Goal: Contribute content

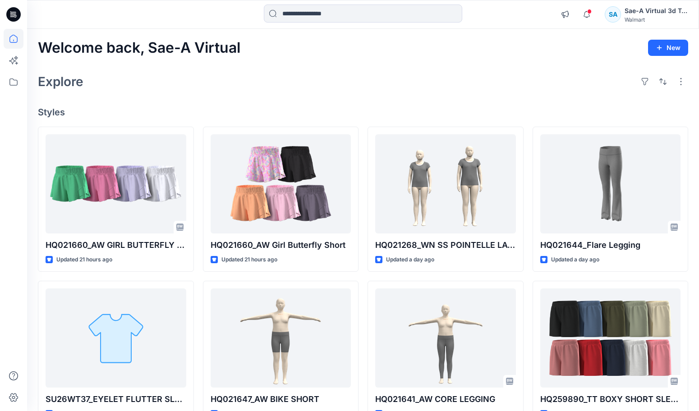
scroll to position [50, 0]
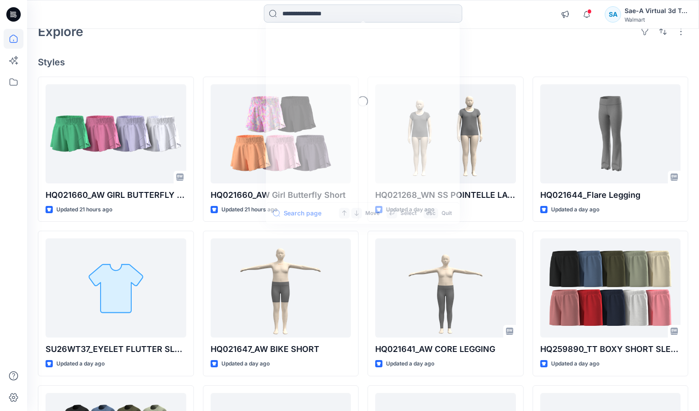
click at [286, 18] on input at bounding box center [363, 14] width 198 height 18
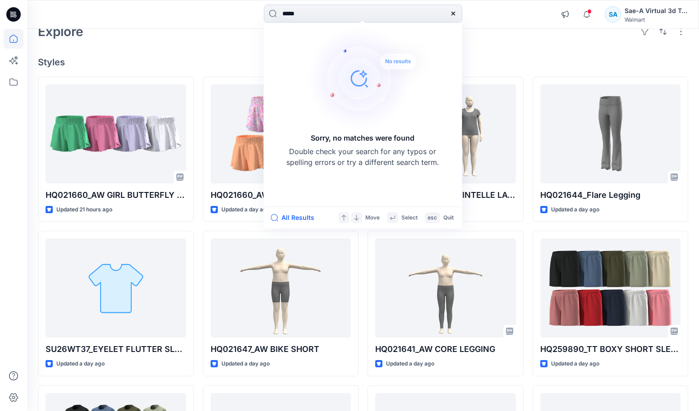
drag, startPoint x: 339, startPoint y: 9, endPoint x: 206, endPoint y: 15, distance: 133.2
click at [206, 15] on div "***** Sorry, no matches were found Double check your search for any typos or sp…" at bounding box center [363, 15] width 336 height 20
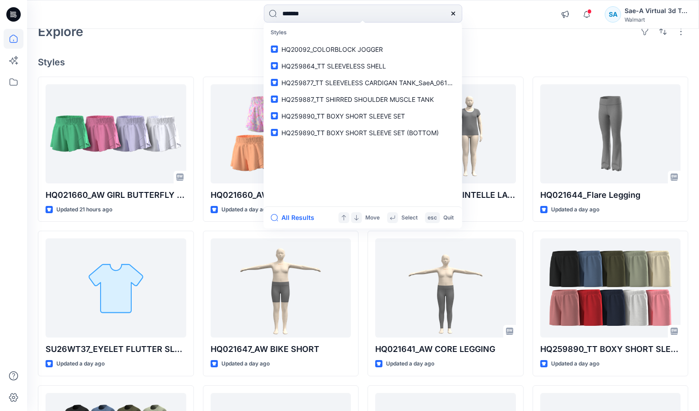
type input "********"
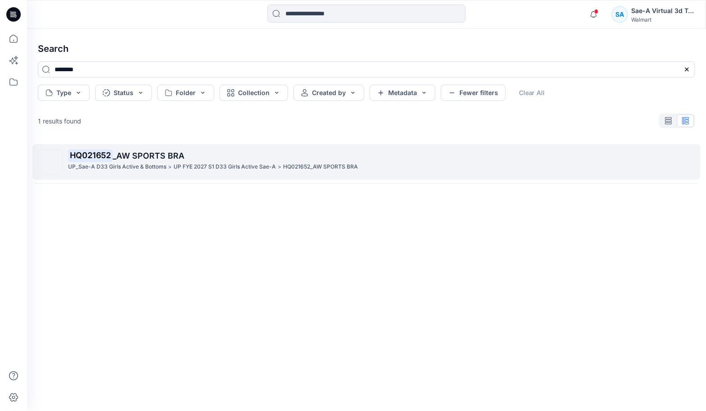
click at [195, 161] on p "HQ021652 _AW SPORTS BRA" at bounding box center [381, 156] width 627 height 13
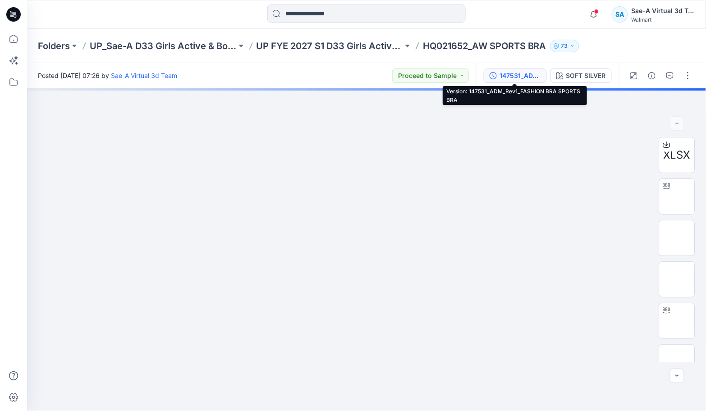
click at [511, 77] on div "147531_ADM_Rev1_FASHION BRA SPORTS BRA" at bounding box center [520, 76] width 41 height 10
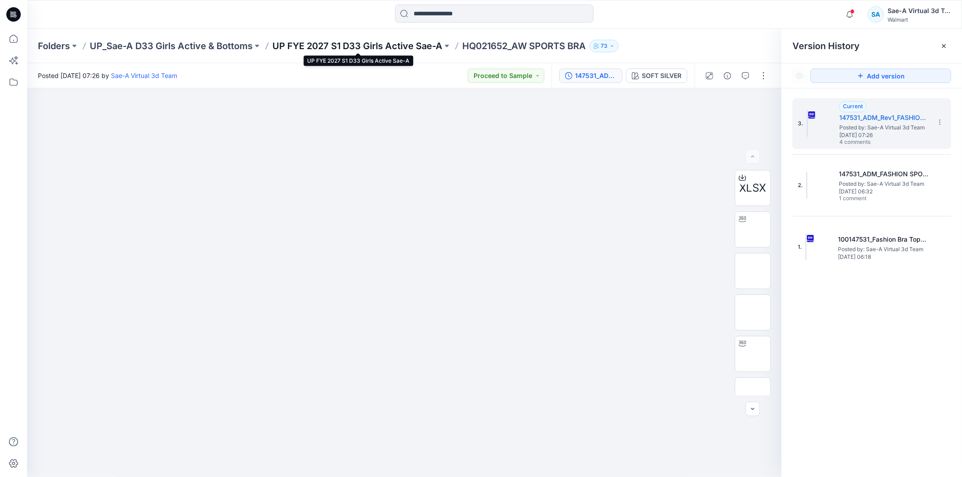
click at [404, 46] on p "UP FYE 2027 S1 D33 Girls Active Sae-A" at bounding box center [357, 46] width 170 height 13
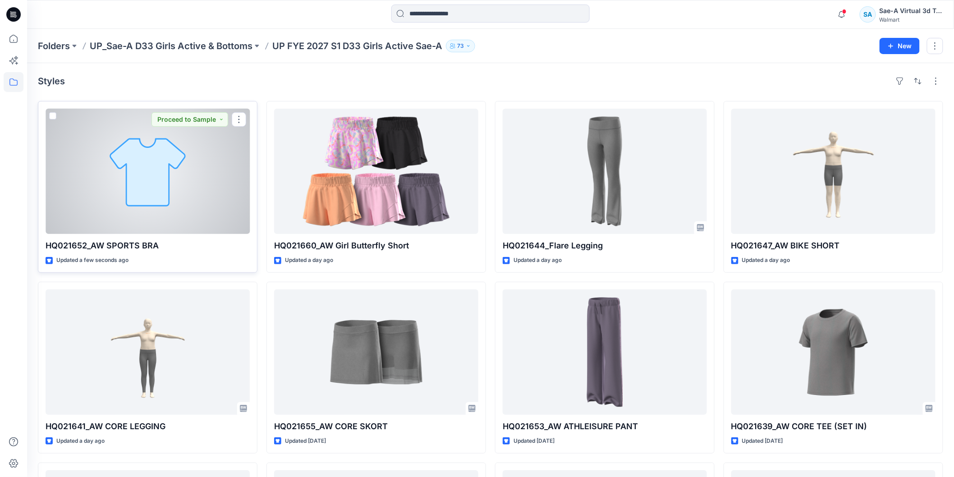
click at [183, 163] on div at bounding box center [148, 171] width 204 height 125
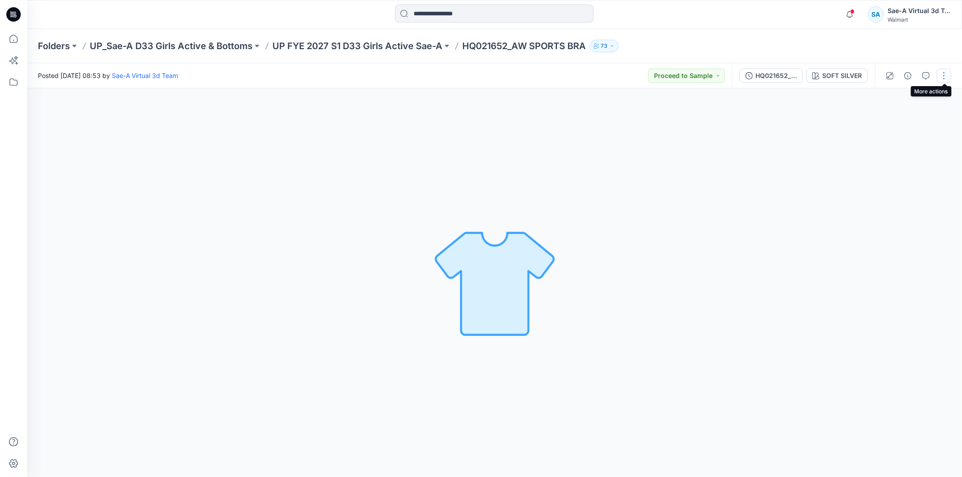
click at [699, 78] on button "button" at bounding box center [944, 76] width 14 height 14
click at [699, 74] on div "HQ021652_SIZE-SET" at bounding box center [775, 76] width 41 height 10
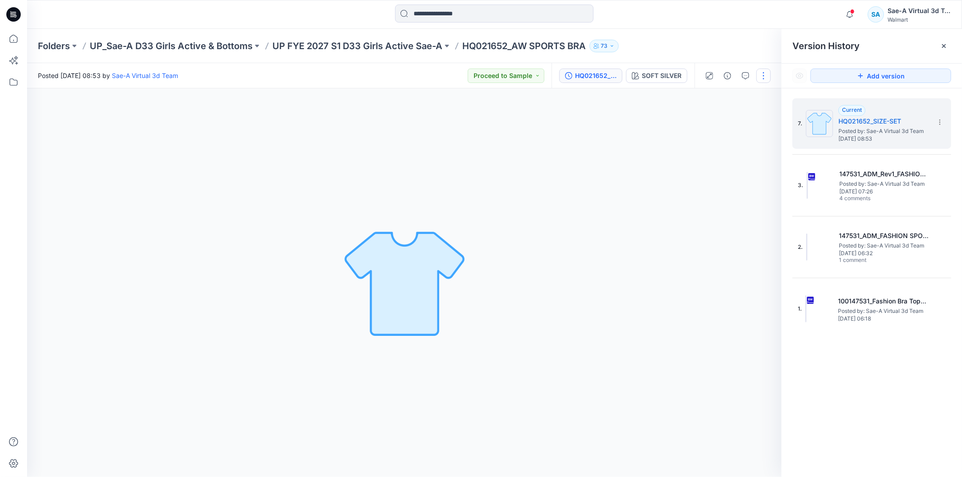
click at [699, 77] on button "button" at bounding box center [763, 76] width 14 height 14
click at [699, 123] on p "Edit" at bounding box center [706, 121] width 11 height 9
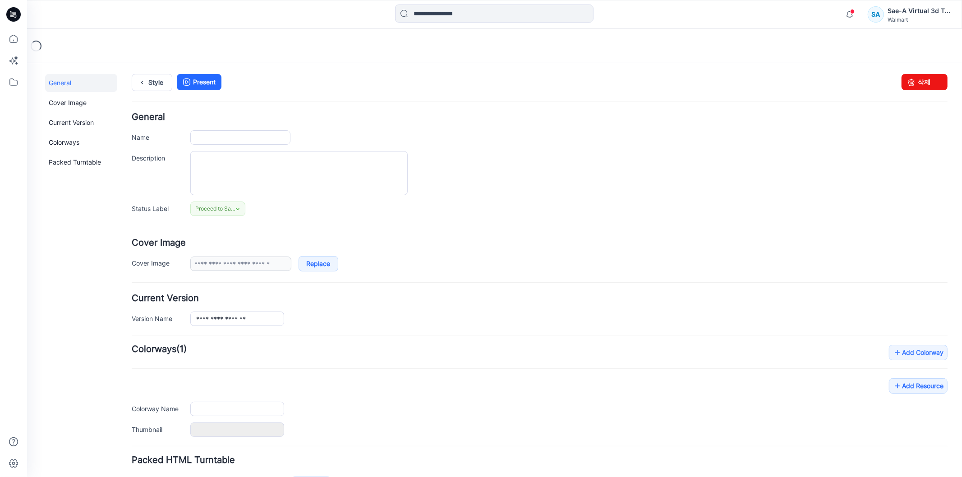
type input "**********"
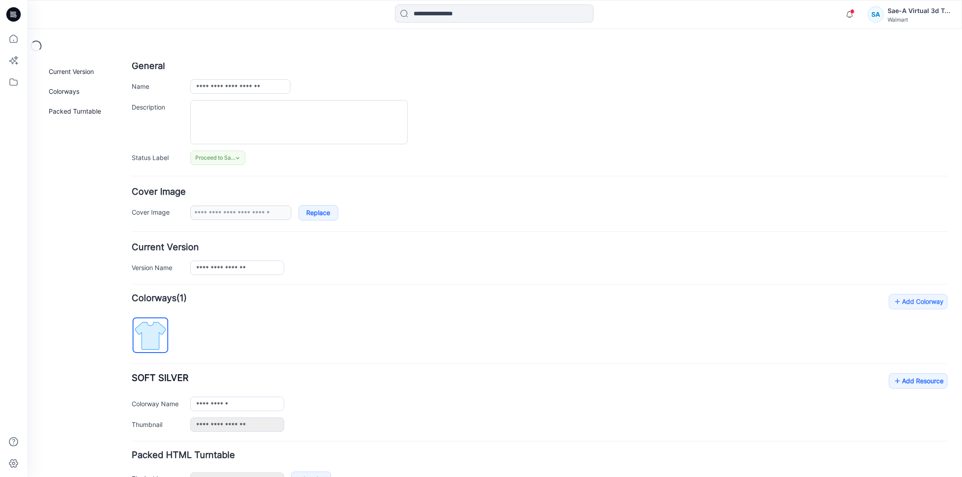
scroll to position [110, 0]
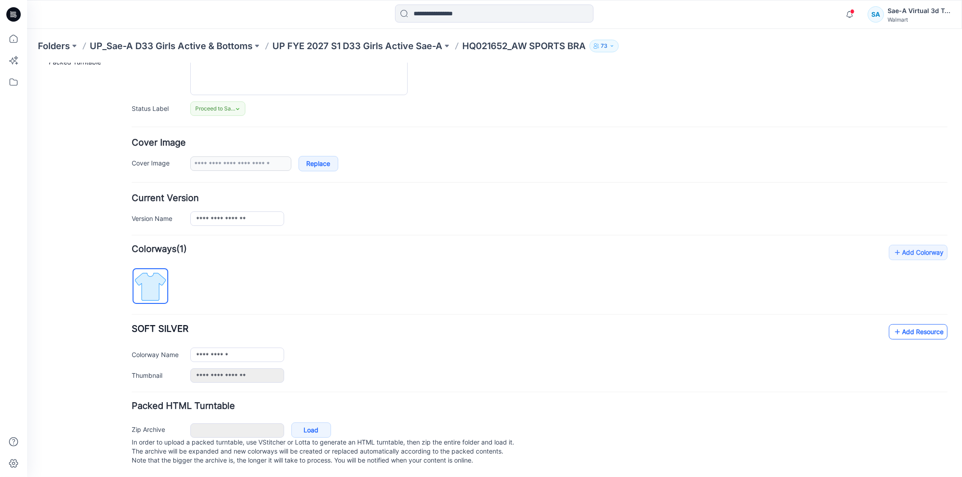
click at [902, 324] on link "Add Resource" at bounding box center [918, 331] width 59 height 15
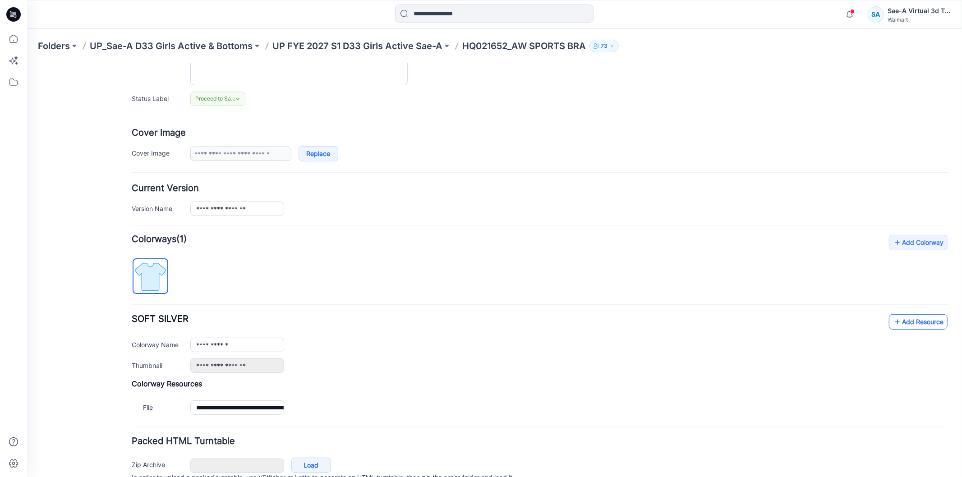
click at [901, 323] on link "Add Resource" at bounding box center [918, 321] width 59 height 15
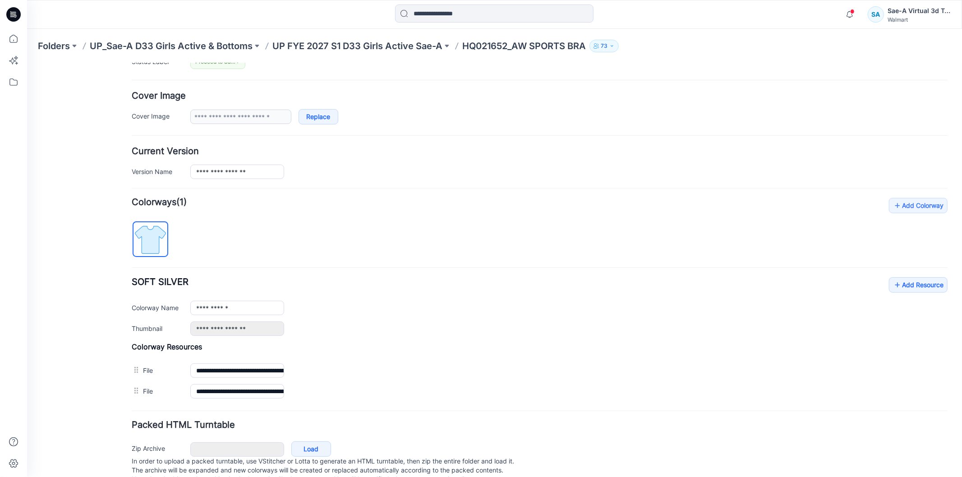
scroll to position [176, 0]
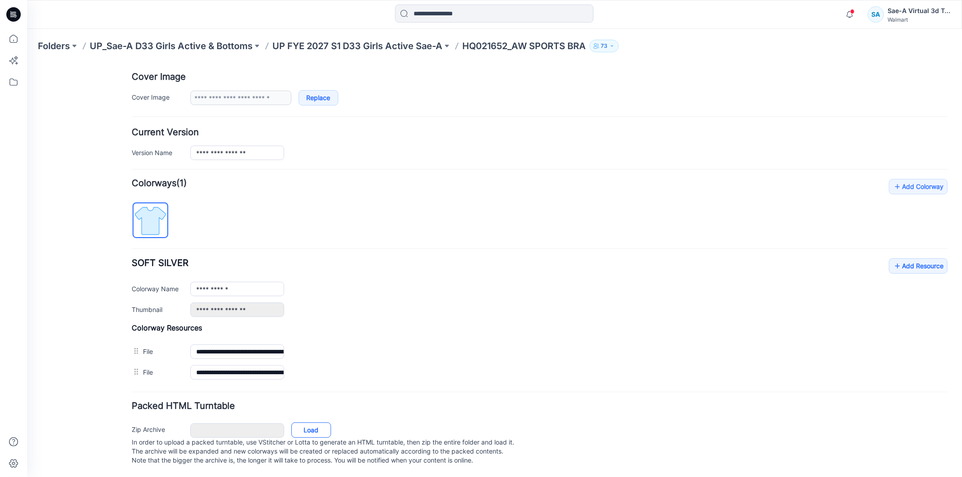
click at [311, 422] on link "Load" at bounding box center [311, 429] width 40 height 15
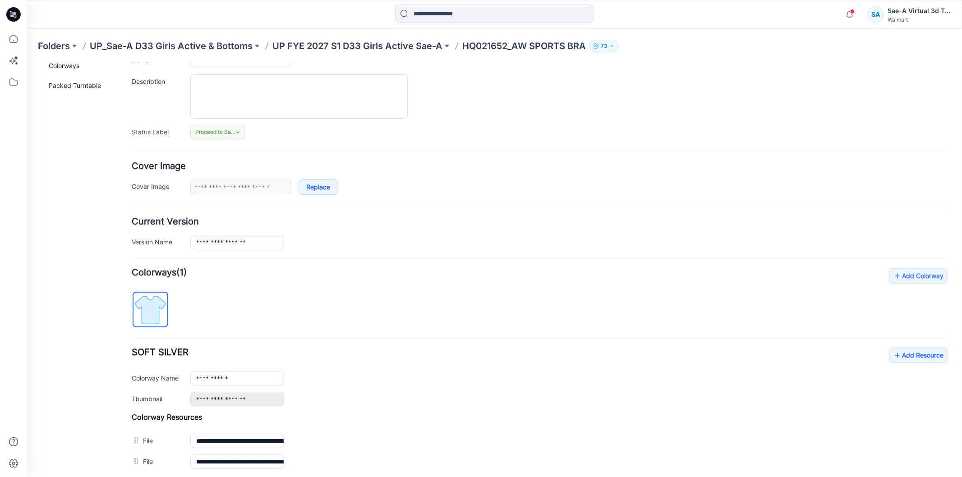
scroll to position [0, 0]
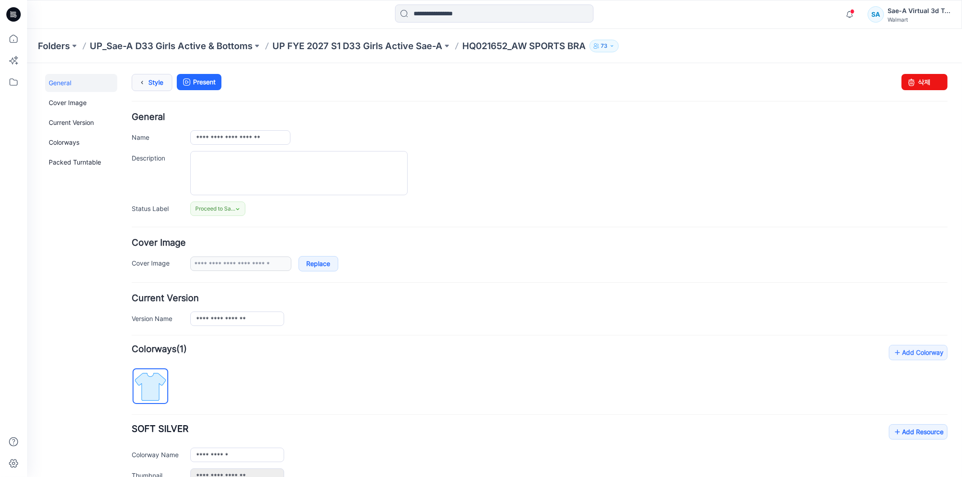
click at [157, 83] on link "Style" at bounding box center [151, 82] width 41 height 17
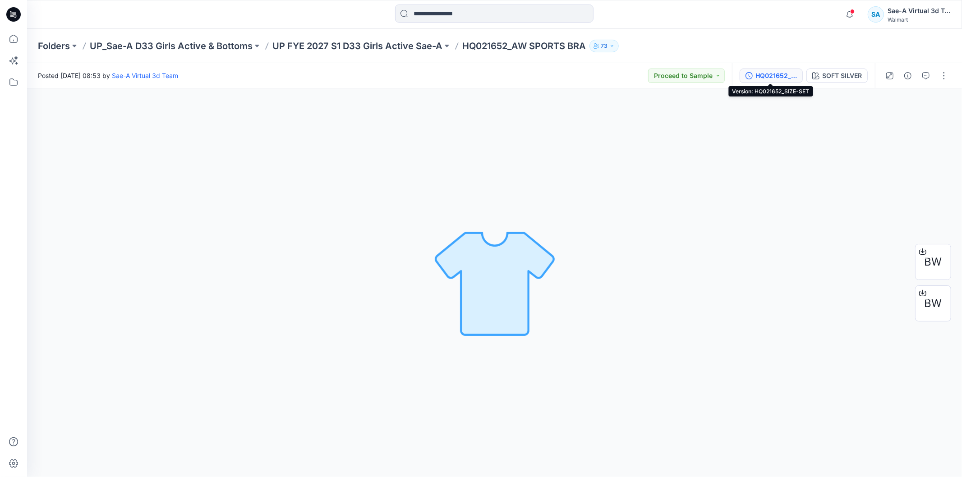
click at [779, 77] on div "HQ021652_SIZE-SET" at bounding box center [775, 76] width 41 height 10
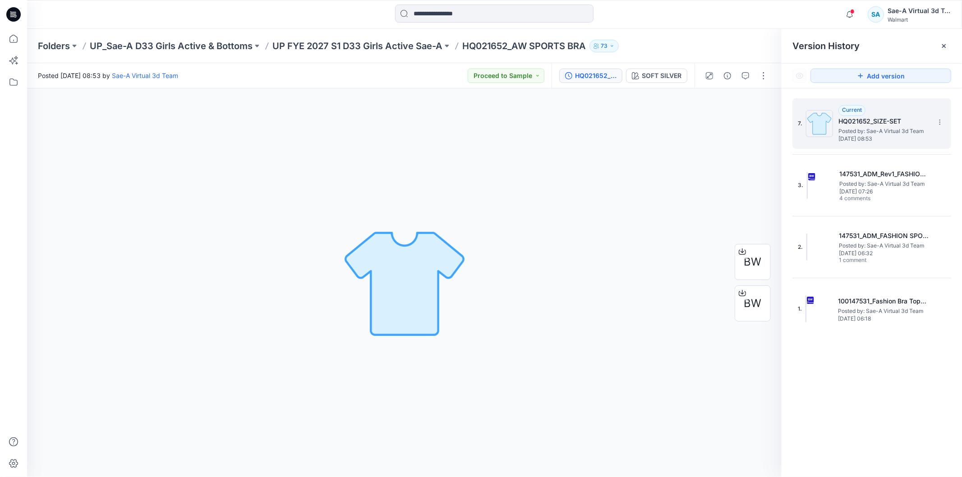
click at [921, 114] on div "Current HQ021652_SIZE-SET Posted by: Sae-A Virtual 3d Team Tuesday, August 26, …" at bounding box center [883, 123] width 90 height 37
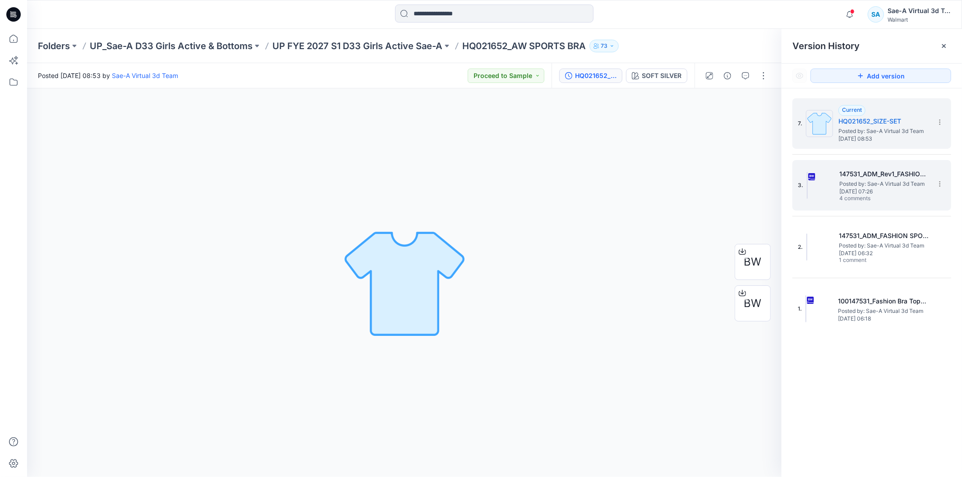
click at [866, 192] on span "[DATE] 07:26" at bounding box center [884, 192] width 90 height 6
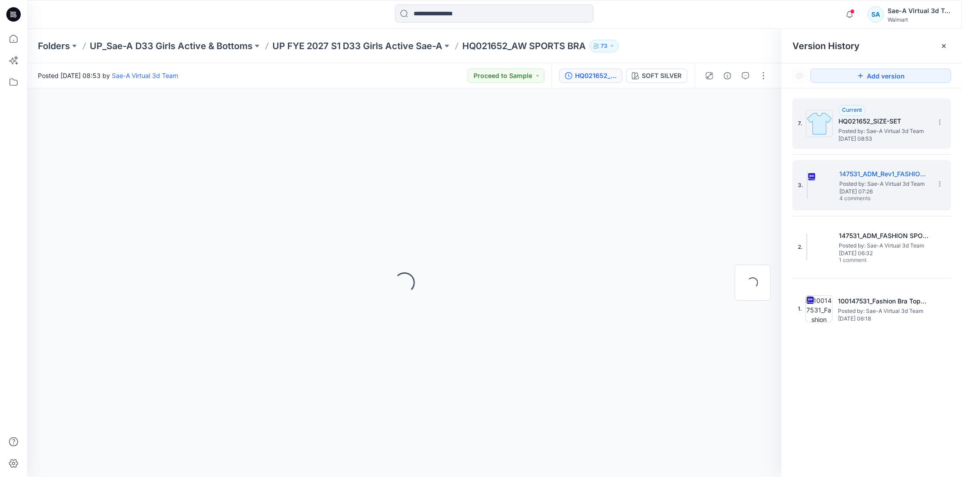
click at [896, 119] on h5 "HQ021652_SIZE-SET" at bounding box center [883, 121] width 90 height 11
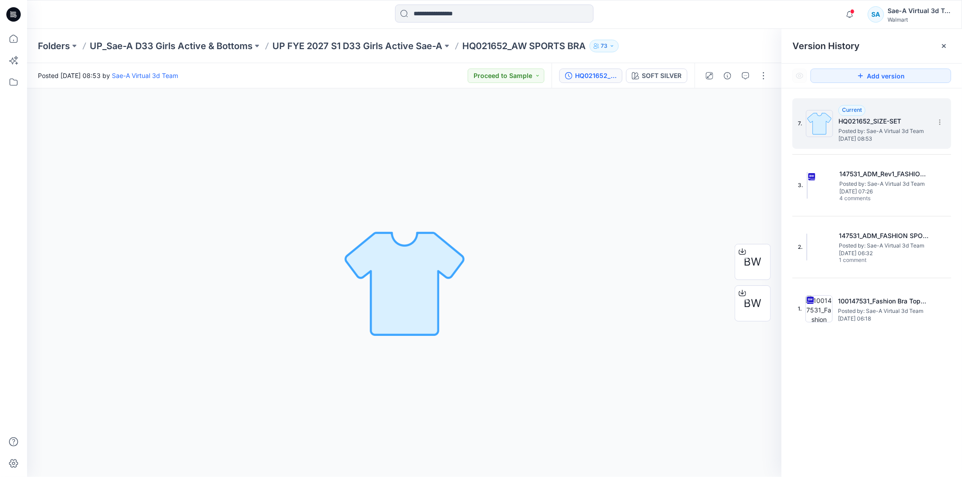
click at [822, 120] on img at bounding box center [819, 123] width 27 height 27
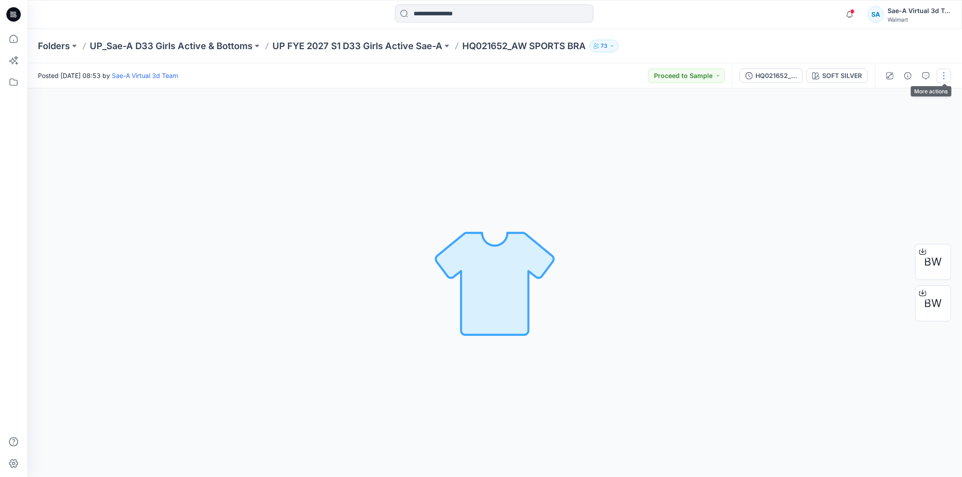
click at [943, 78] on button "button" at bounding box center [944, 76] width 14 height 14
click at [875, 122] on icon "button" at bounding box center [873, 121] width 7 height 7
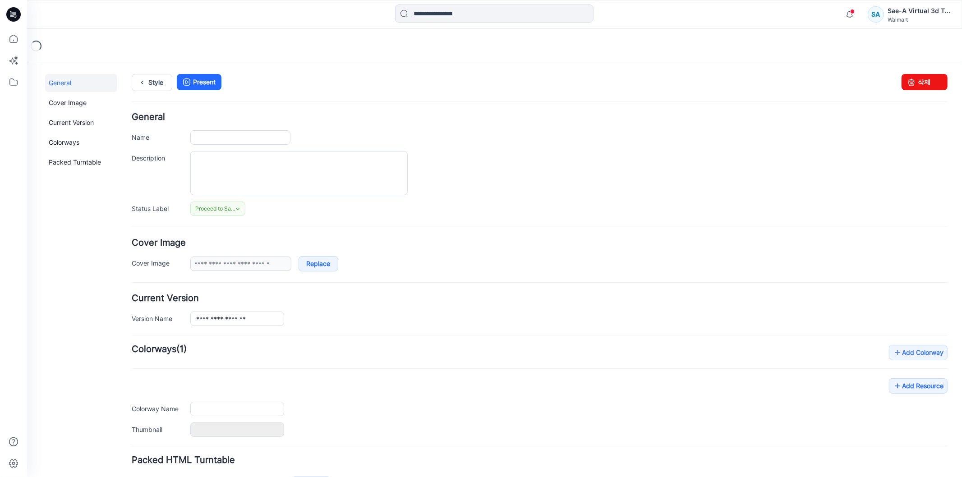
type input "**********"
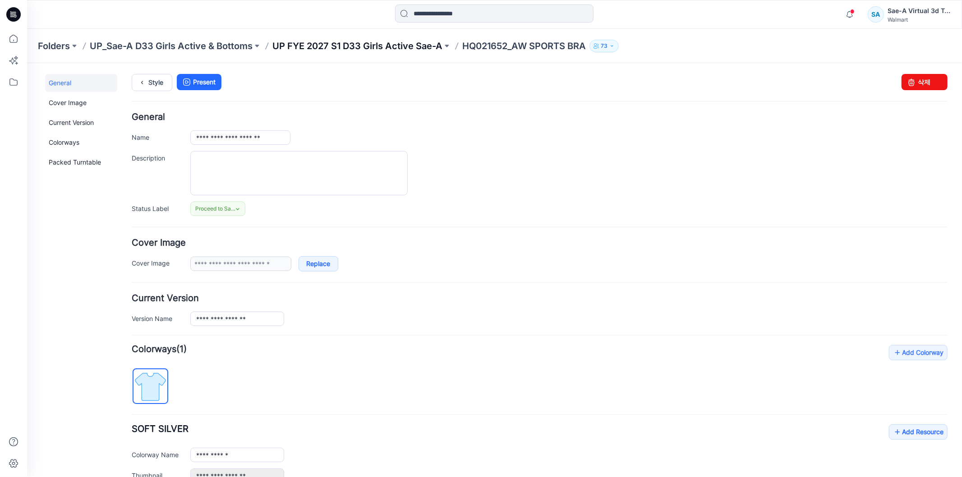
click at [380, 44] on p "UP FYE 2027 S1 D33 Girls Active Sae-A" at bounding box center [357, 46] width 170 height 13
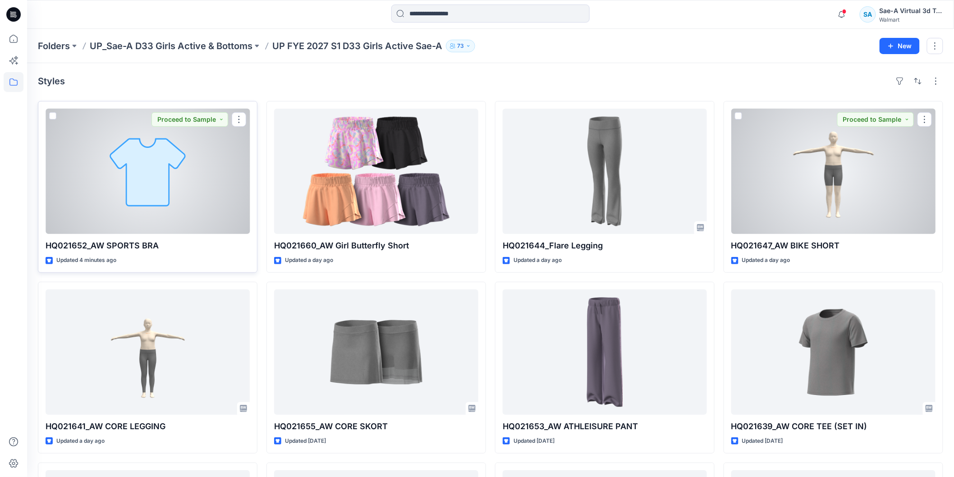
click at [190, 208] on div at bounding box center [148, 171] width 204 height 125
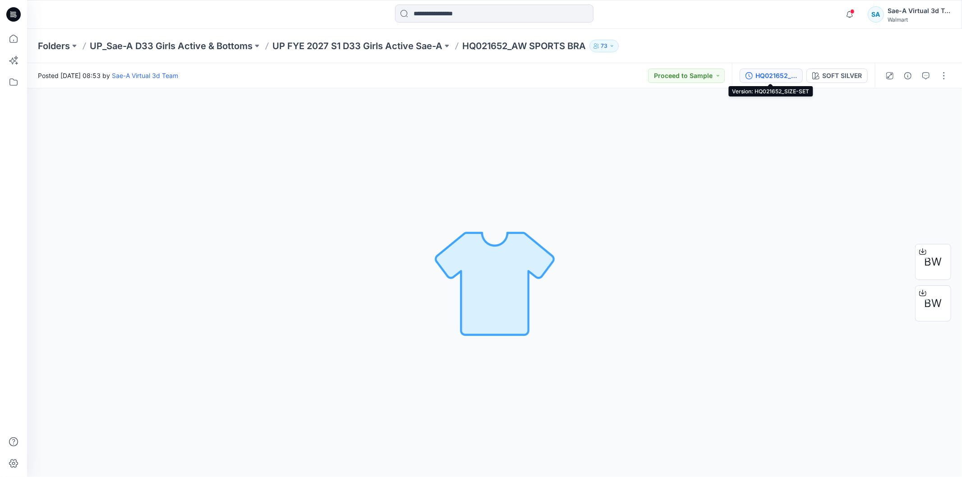
click at [777, 77] on div "HQ021652_SIZE-SET" at bounding box center [775, 76] width 41 height 10
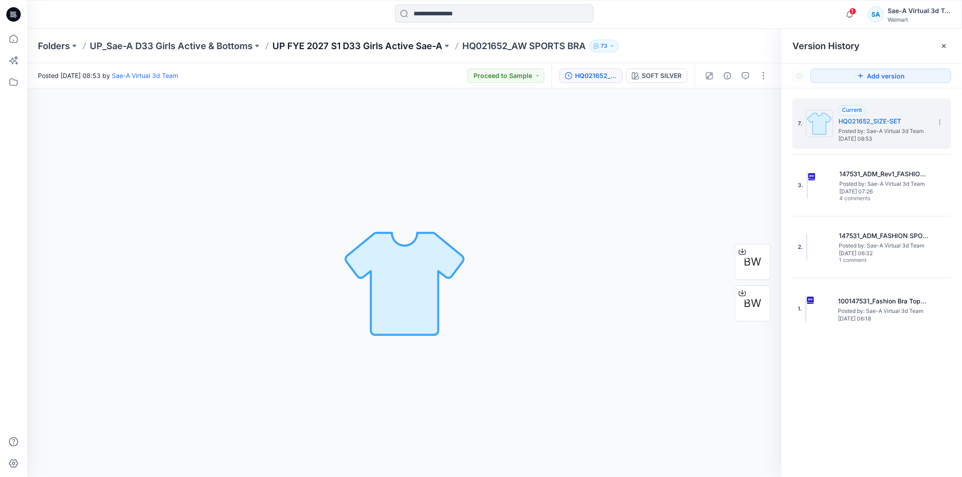
click at [377, 44] on p "UP FYE 2027 S1 D33 Girls Active Sae-A" at bounding box center [357, 46] width 170 height 13
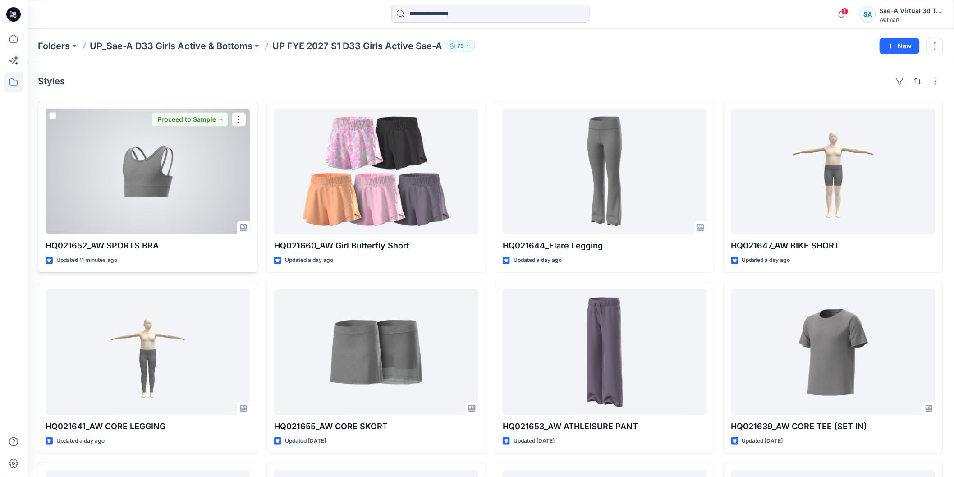
click at [147, 185] on div at bounding box center [148, 171] width 204 height 125
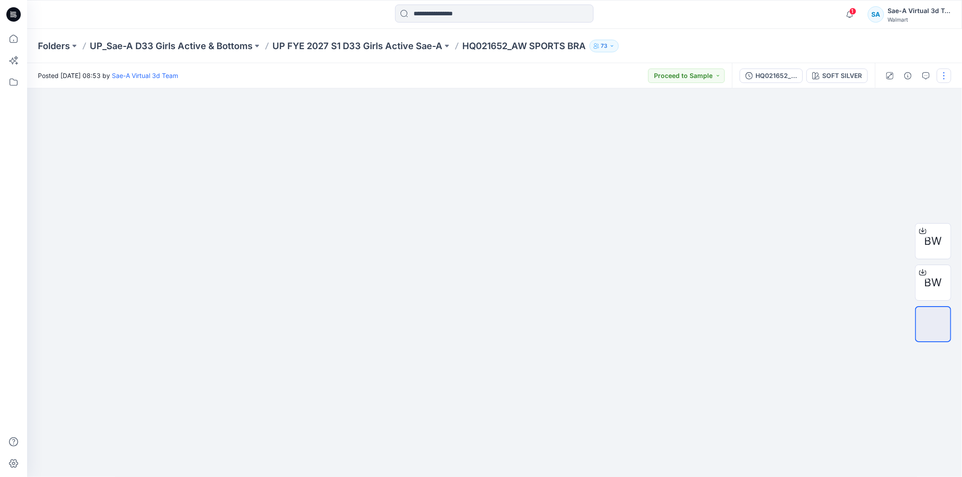
click at [940, 78] on button "button" at bounding box center [944, 76] width 14 height 14
click at [881, 119] on p "Edit" at bounding box center [886, 121] width 11 height 9
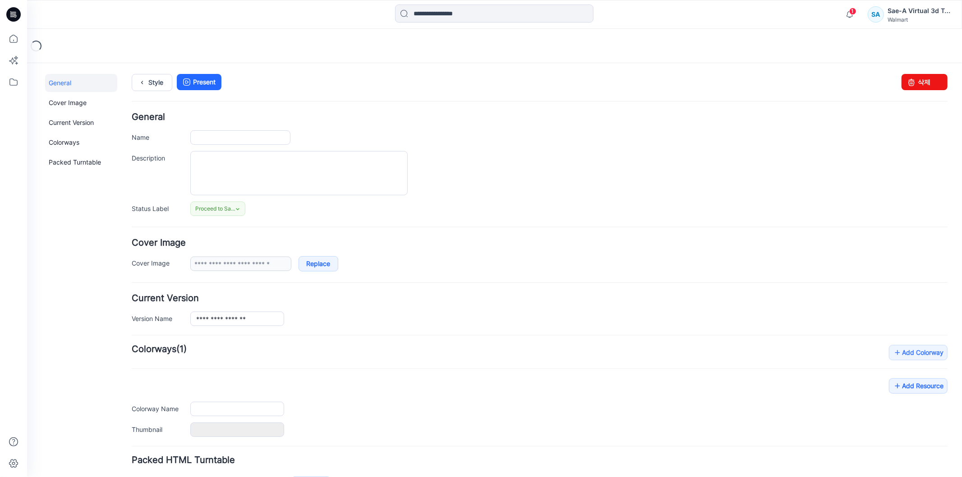
type input "**********"
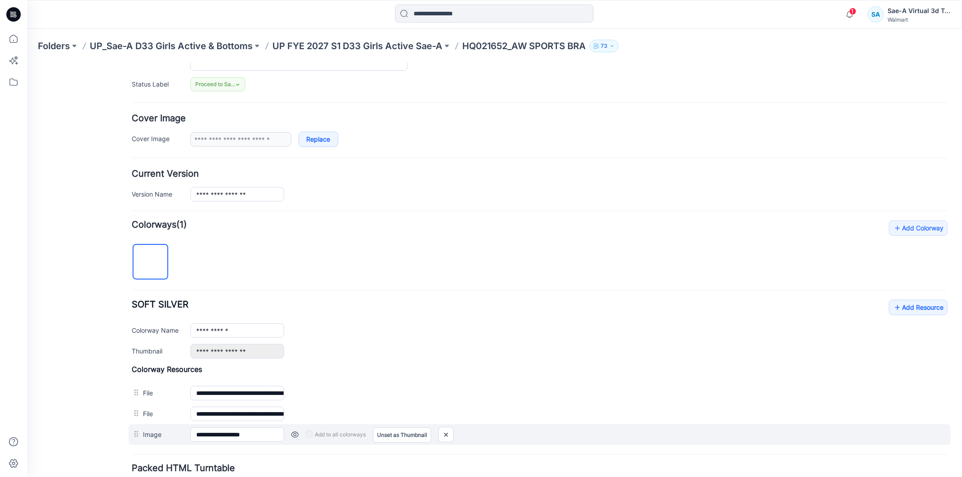
scroll to position [197, 0]
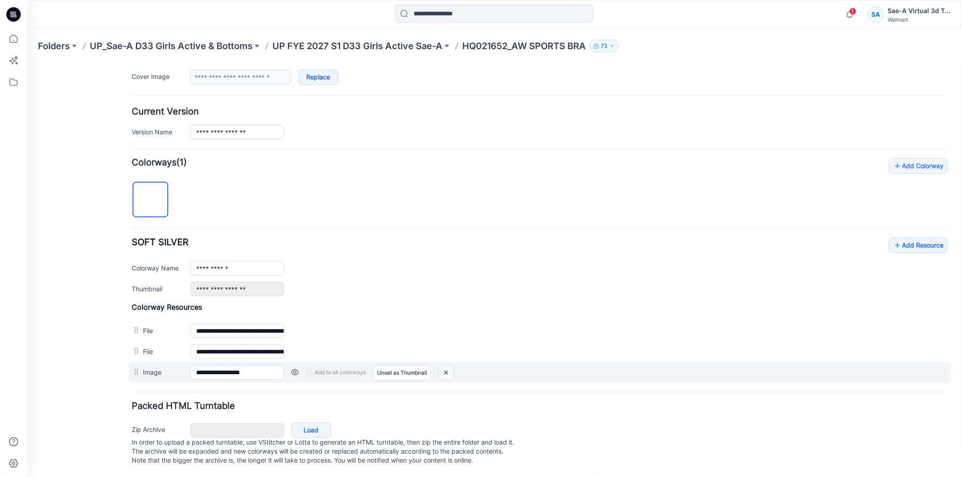
drag, startPoint x: 449, startPoint y: 364, endPoint x: 562, endPoint y: 113, distance: 275.1
click at [449, 365] on img at bounding box center [445, 372] width 14 height 15
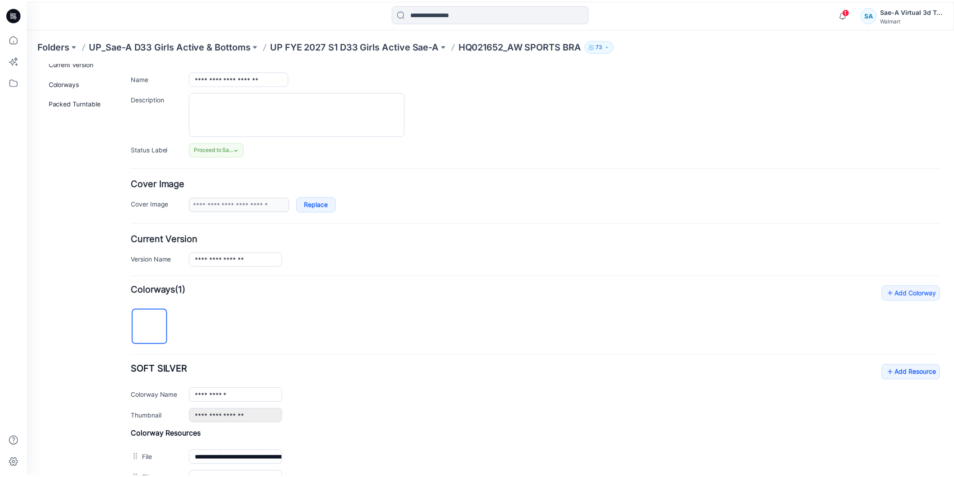
scroll to position [0, 0]
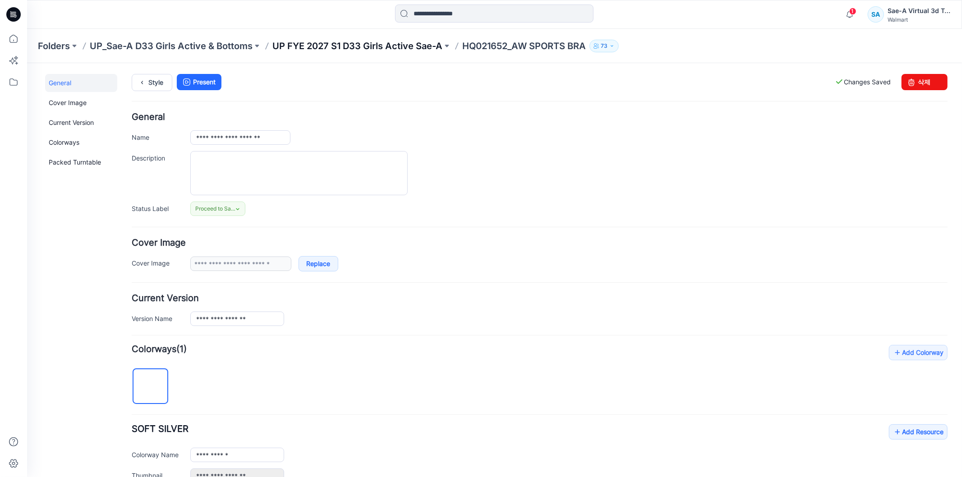
click at [387, 47] on p "UP FYE 2027 S1 D33 Girls Active Sae-A" at bounding box center [357, 46] width 170 height 13
